Goal: Entertainment & Leisure: Consume media (video, audio)

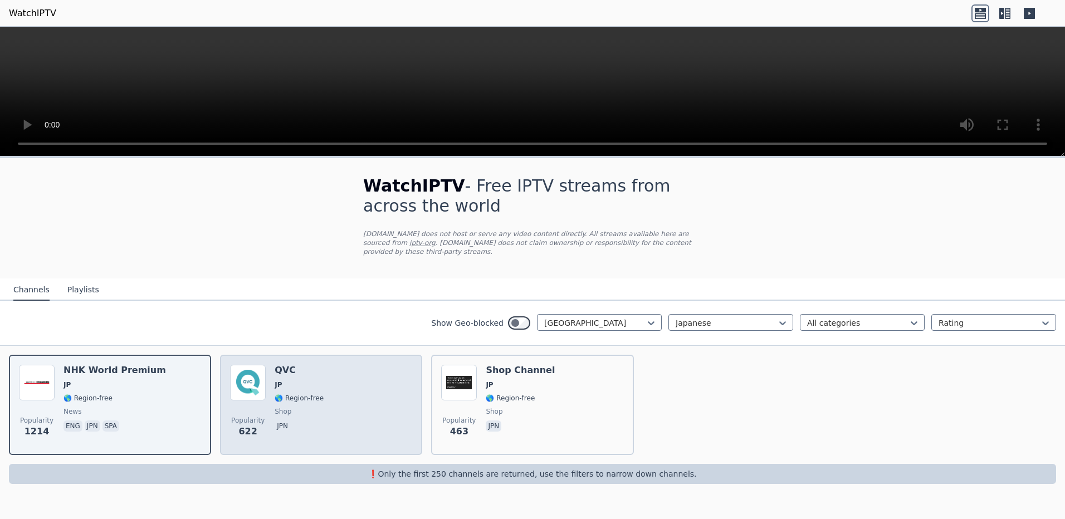
click at [250, 417] on span "Popularity" at bounding box center [247, 420] width 33 height 9
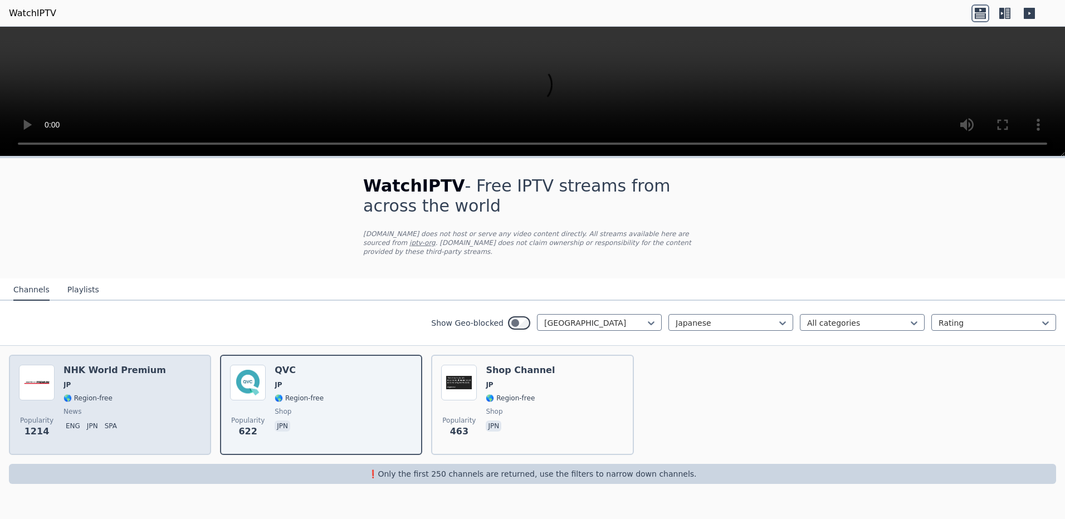
click at [138, 406] on div "NHK World Premium JP 🌎 Region-free news eng jpn spa" at bounding box center [114, 405] width 102 height 80
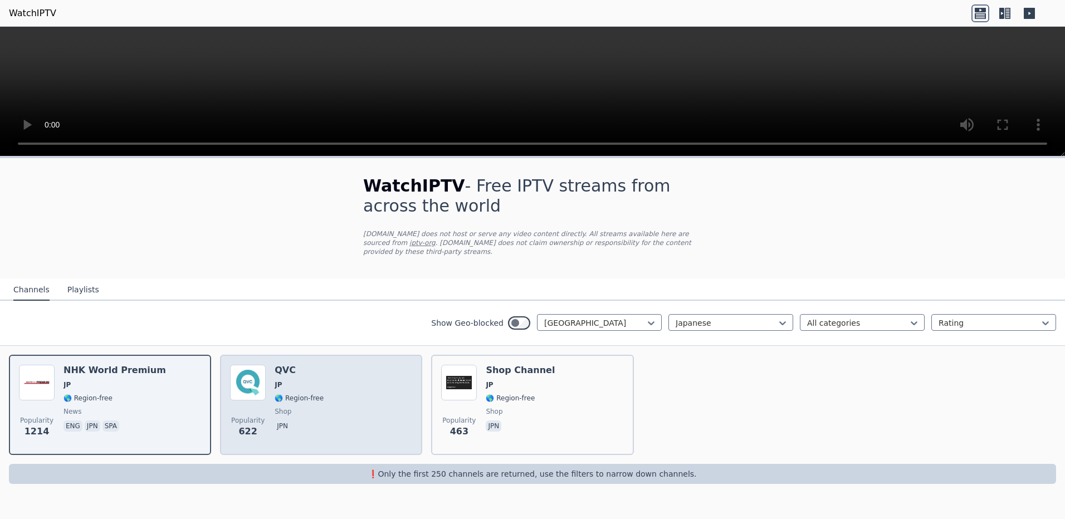
click at [364, 382] on div "Popularity 622 QVC JP 🌎 Region-free shop jpn" at bounding box center [321, 405] width 182 height 80
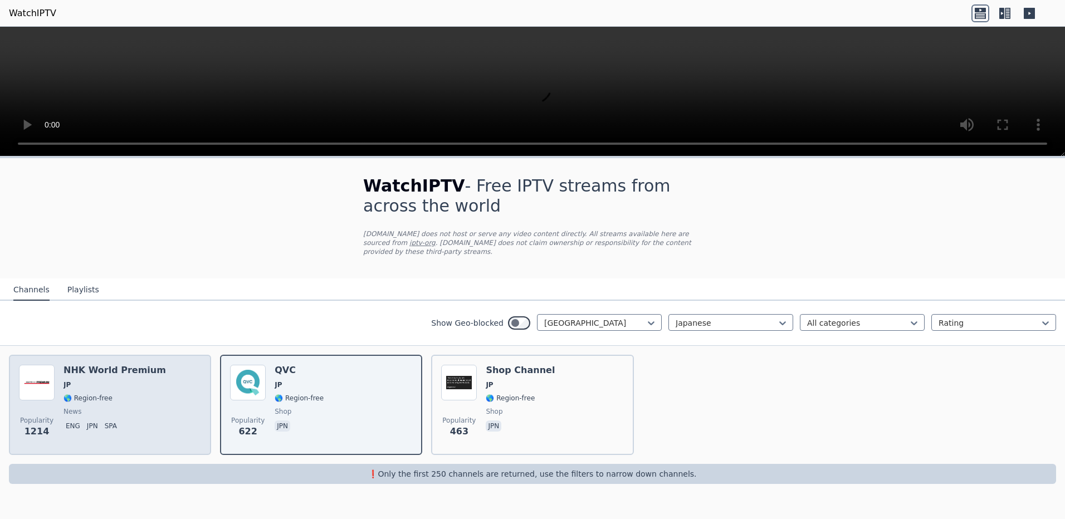
click at [192, 417] on div "Popularity 1214 NHK World Premium JP 🌎 Region-free news eng jpn spa" at bounding box center [110, 405] width 182 height 80
